Goal: Information Seeking & Learning: Learn about a topic

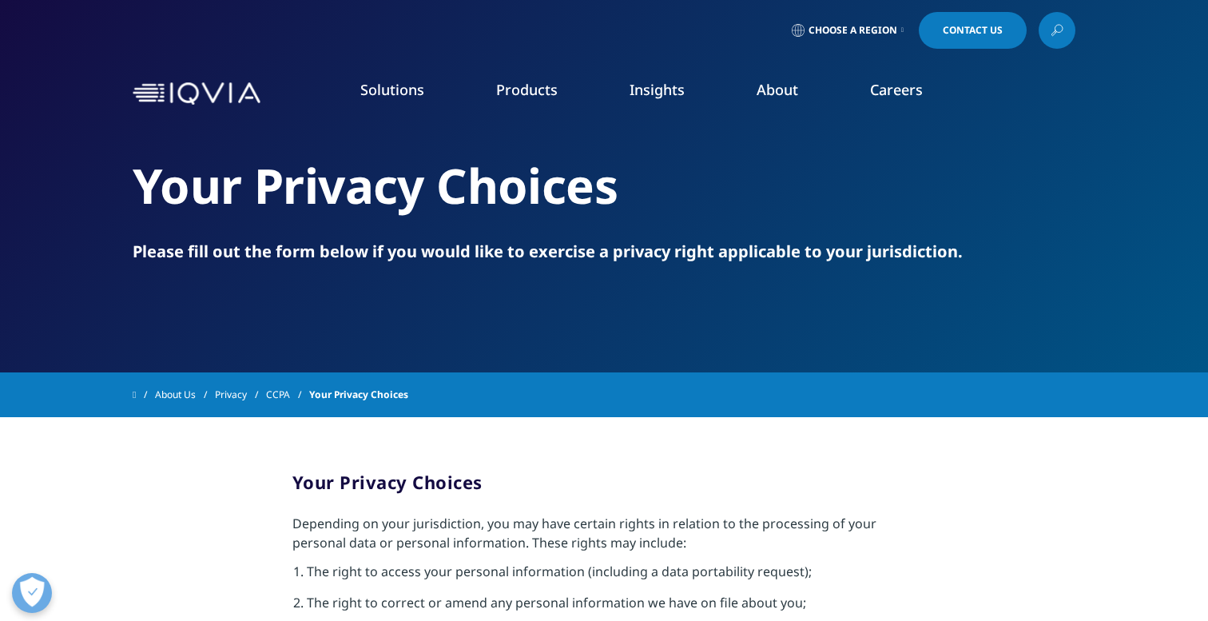
drag, startPoint x: 0, startPoint y: 0, endPoint x: 963, endPoint y: 334, distance: 1019.1
click at [948, 334] on div "Your Privacy Choices Please fill out the form below if you would like to exerci…" at bounding box center [604, 186] width 943 height 372
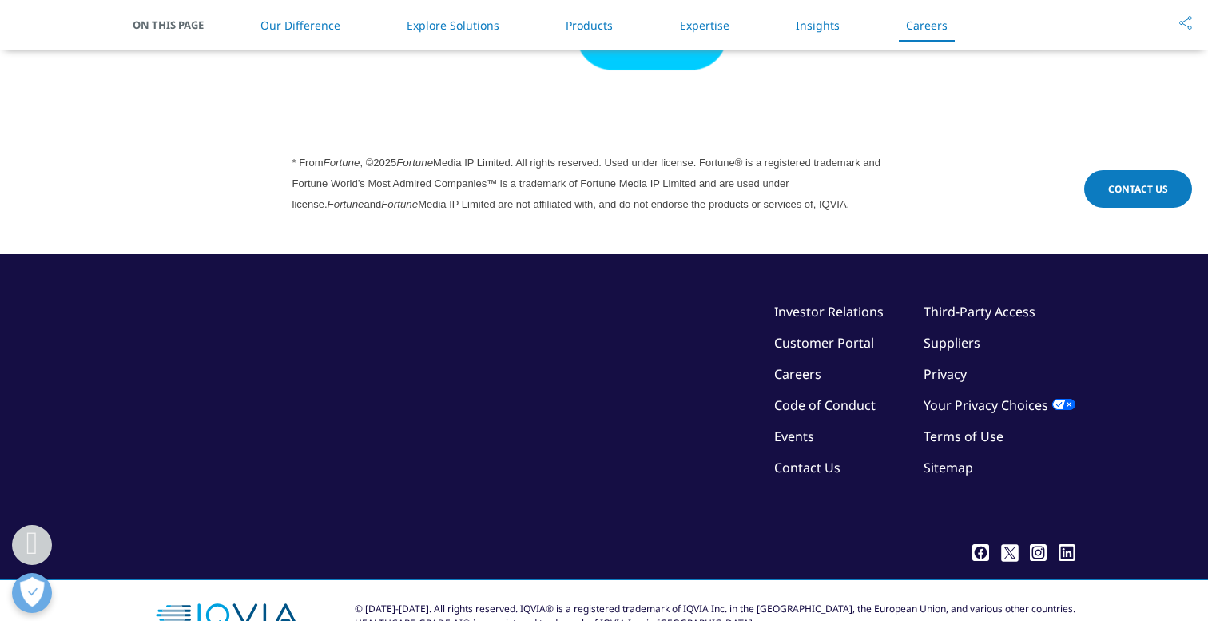
click at [936, 365] on link "Privacy" at bounding box center [945, 374] width 43 height 18
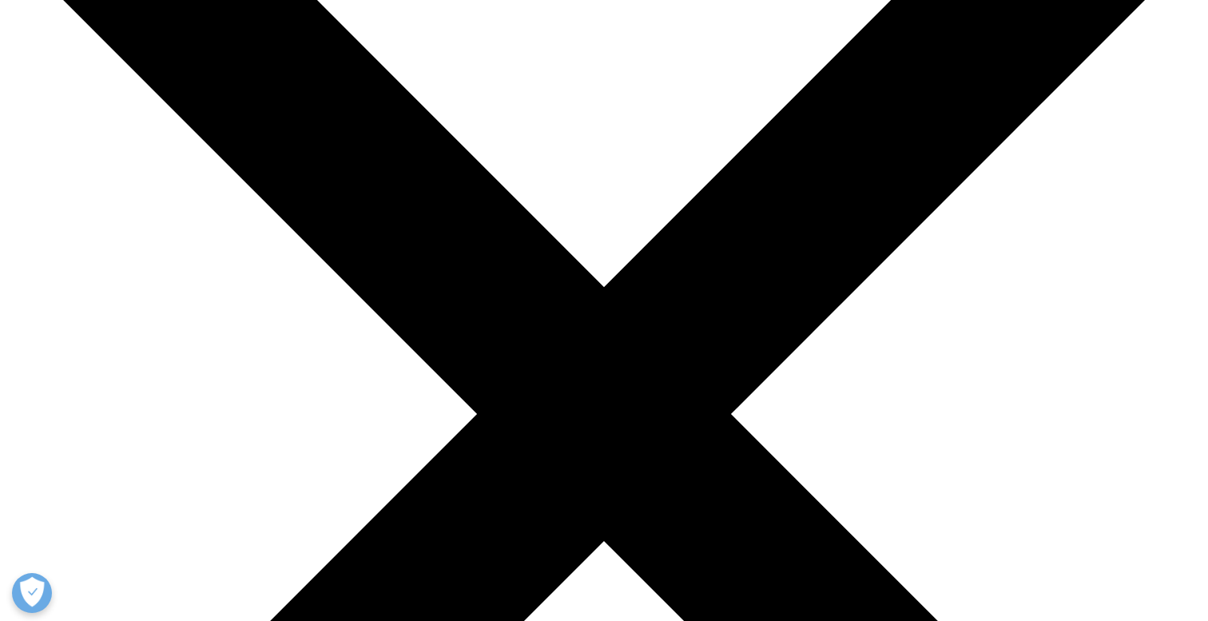
scroll to position [287, 0]
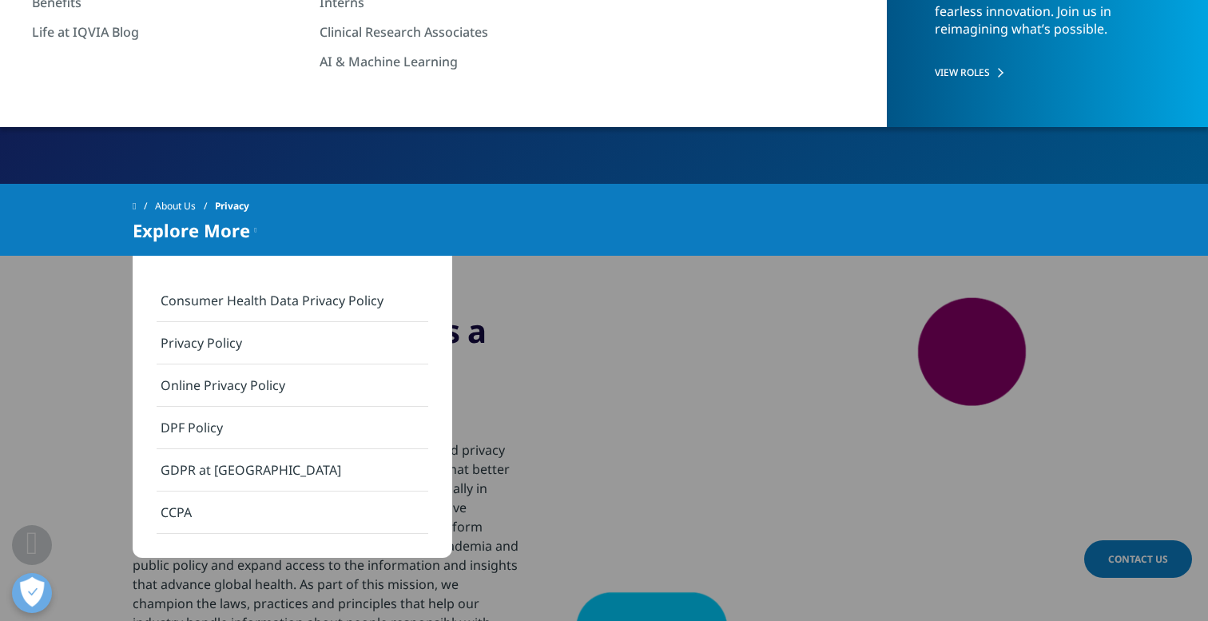
click at [240, 207] on span "Privacy" at bounding box center [232, 206] width 34 height 29
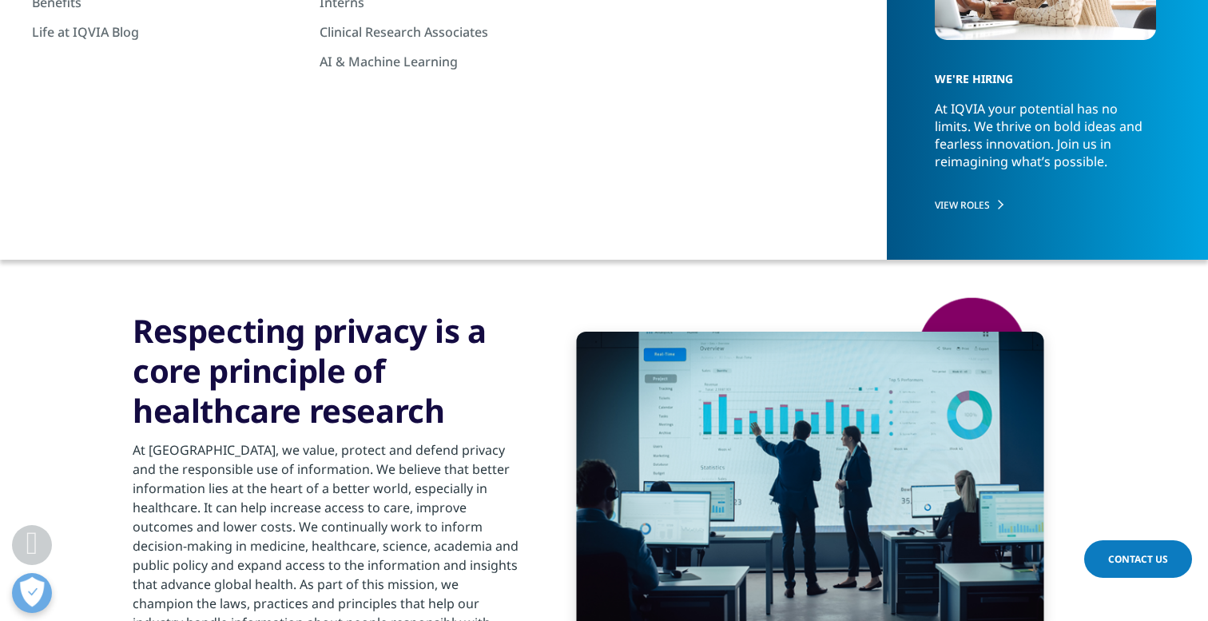
click at [231, 228] on span "Explore More" at bounding box center [191, 230] width 117 height 19
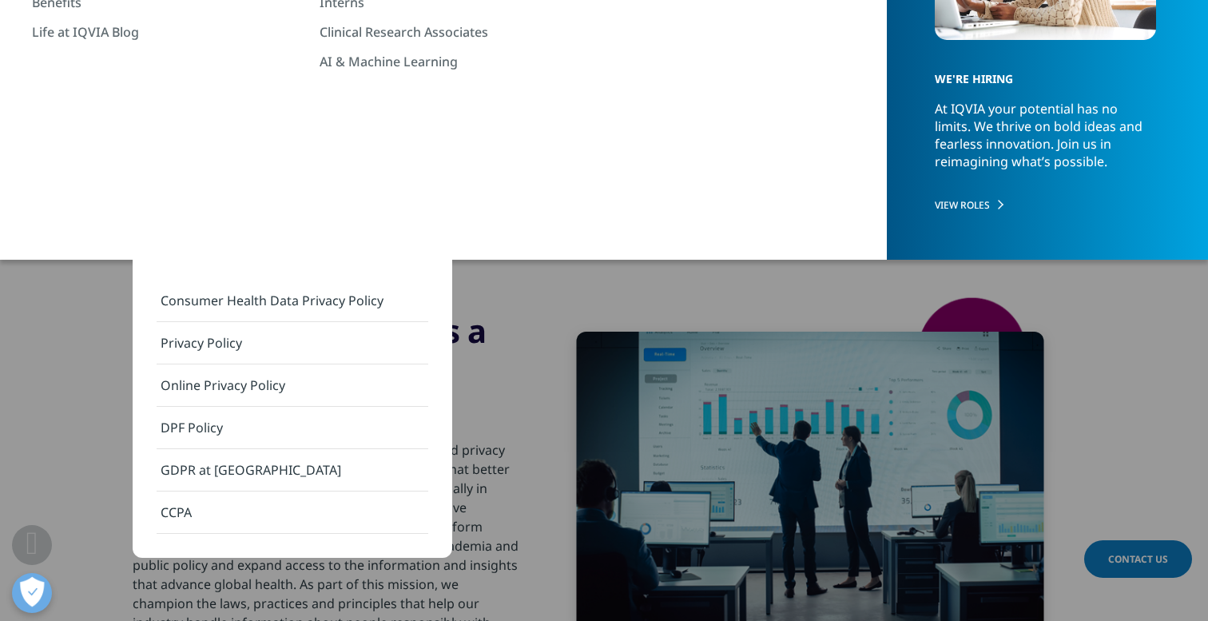
click at [249, 344] on link "Privacy Policy" at bounding box center [293, 343] width 272 height 42
